Goal: Find contact information: Find contact information

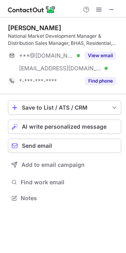
scroll to position [193, 126]
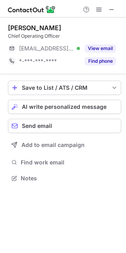
scroll to position [4, 4]
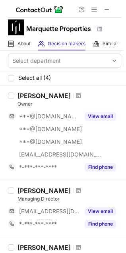
drag, startPoint x: 65, startPoint y: 96, endPoint x: 92, endPoint y: 93, distance: 27.9
drag, startPoint x: 92, startPoint y: 93, endPoint x: 107, endPoint y: 96, distance: 14.6
drag, startPoint x: 107, startPoint y: 96, endPoint x: 105, endPoint y: 90, distance: 5.8
click at [105, 90] on div "Peter Fleming Owner ***@yahoo.com ***@yahoo.com ***@hotmail.com ***@marquettepr…" at bounding box center [63, 132] width 126 height 94
drag, startPoint x: 65, startPoint y: 96, endPoint x: 71, endPoint y: 96, distance: 6.0
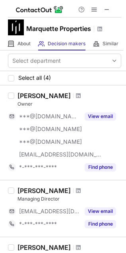
click at [73, 96] on div at bounding box center [78, 95] width 11 height 5
click at [76, 98] on span at bounding box center [78, 95] width 5 height 6
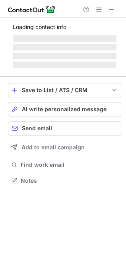
scroll to position [198, 126]
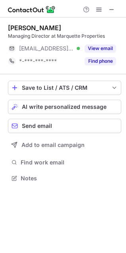
scroll to position [4, 4]
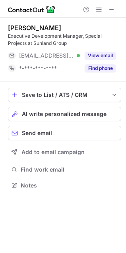
scroll to position [180, 126]
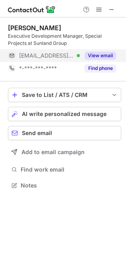
click at [105, 58] on button "View email" at bounding box center [100, 56] width 31 height 8
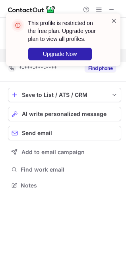
click at [116, 21] on span at bounding box center [114, 21] width 6 height 8
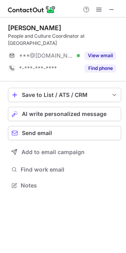
scroll to position [4, 4]
